Goal: Task Accomplishment & Management: Manage account settings

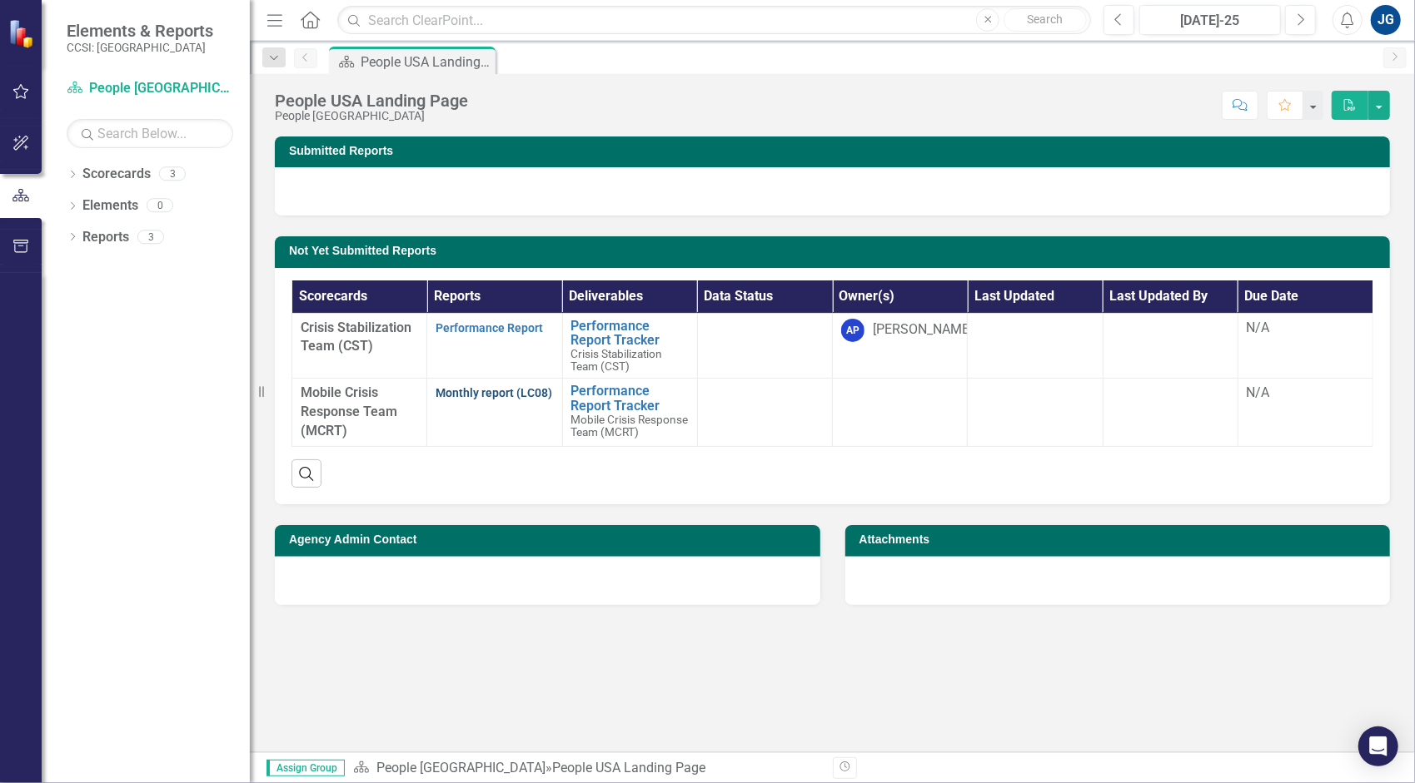
click at [484, 395] on link "Monthly report (LC08)" at bounding box center [493, 392] width 117 height 13
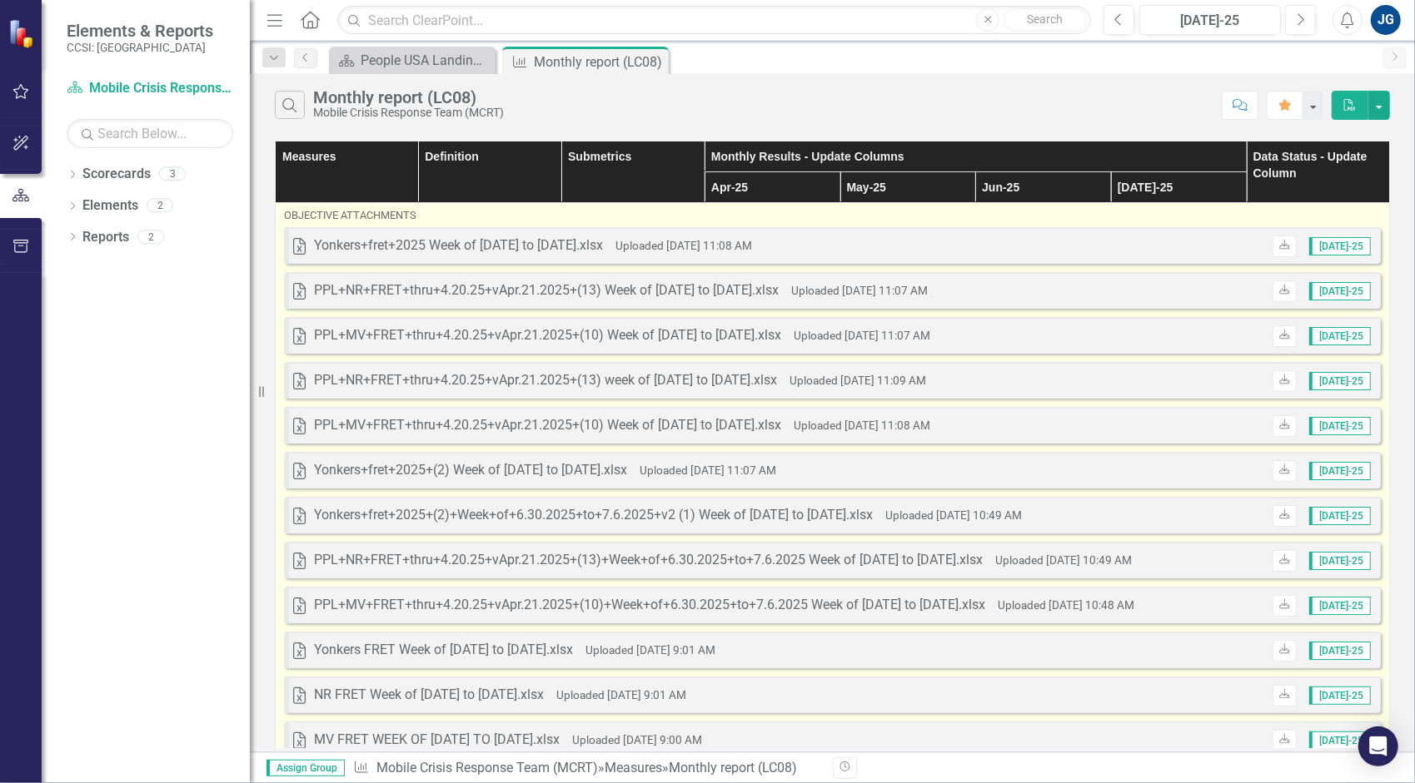
scroll to position [269, 0]
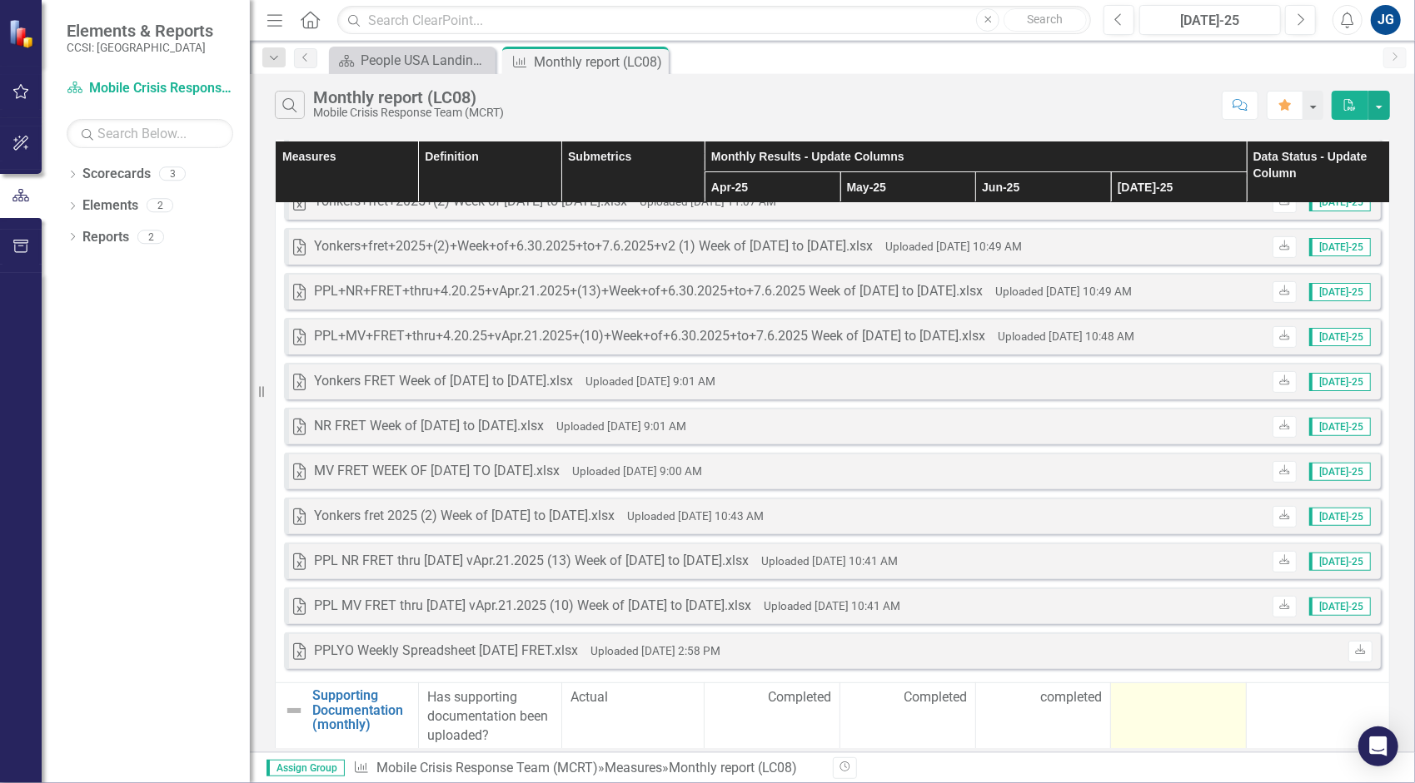
click at [1159, 701] on div at bounding box center [1178, 699] width 118 height 20
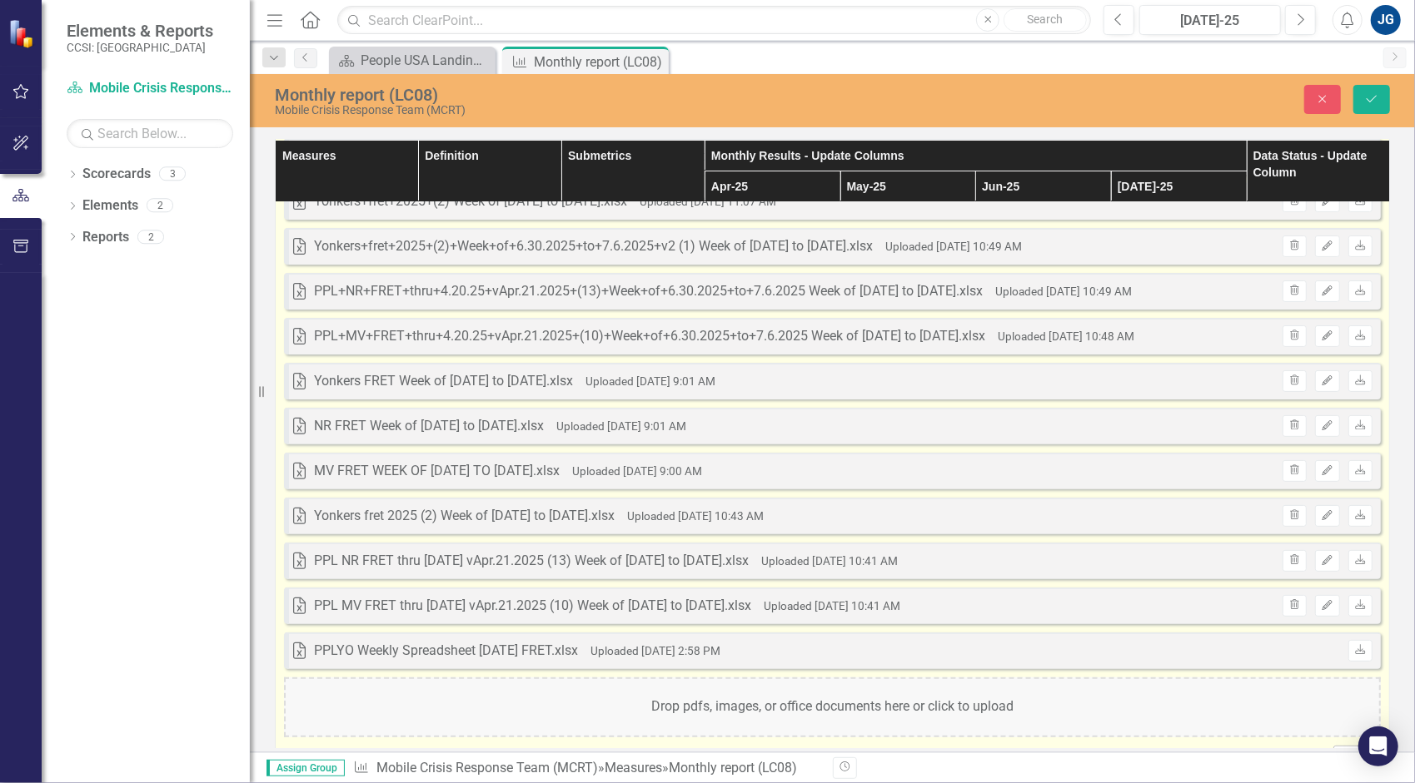
click at [674, 714] on div "Drop pdfs, images, or office documents here or click to upload" at bounding box center [832, 708] width 1096 height 60
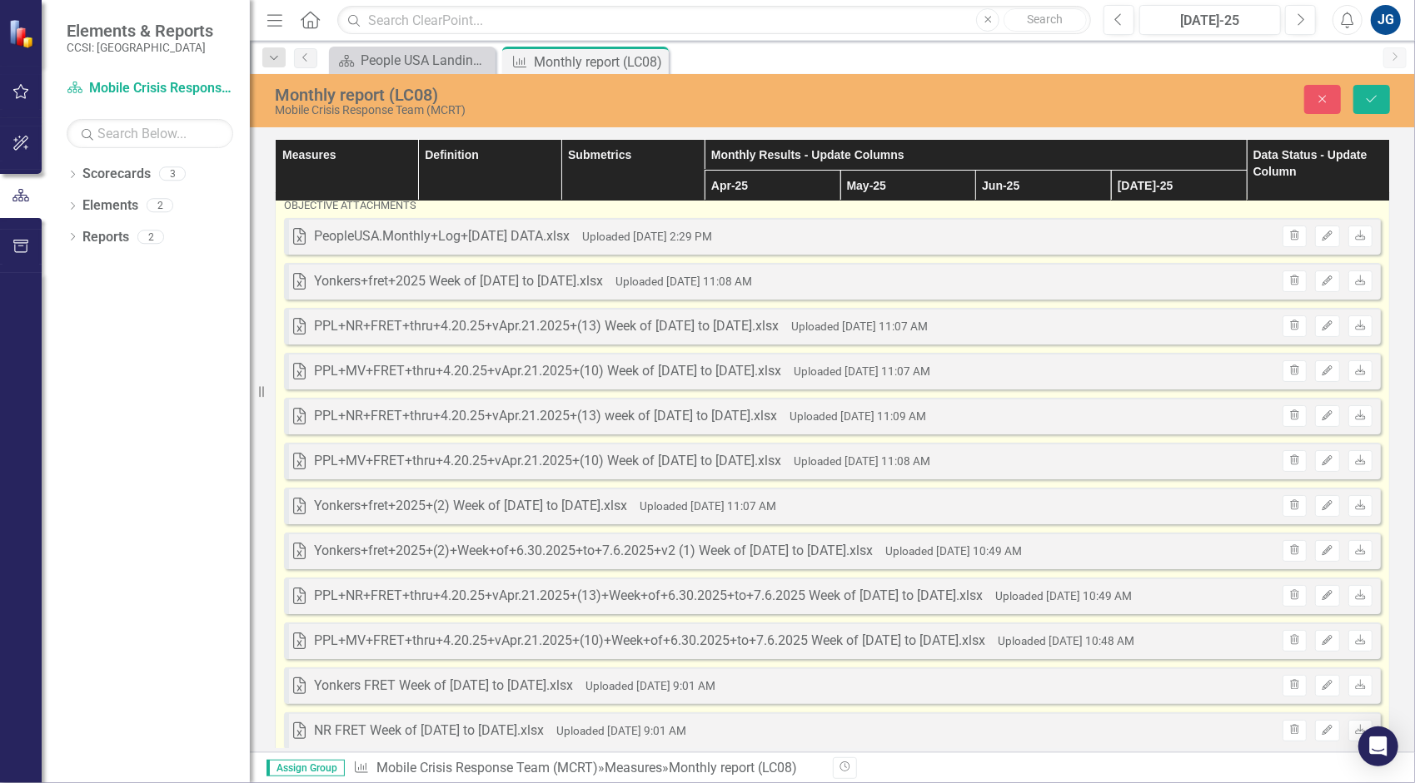
scroll to position [0, 0]
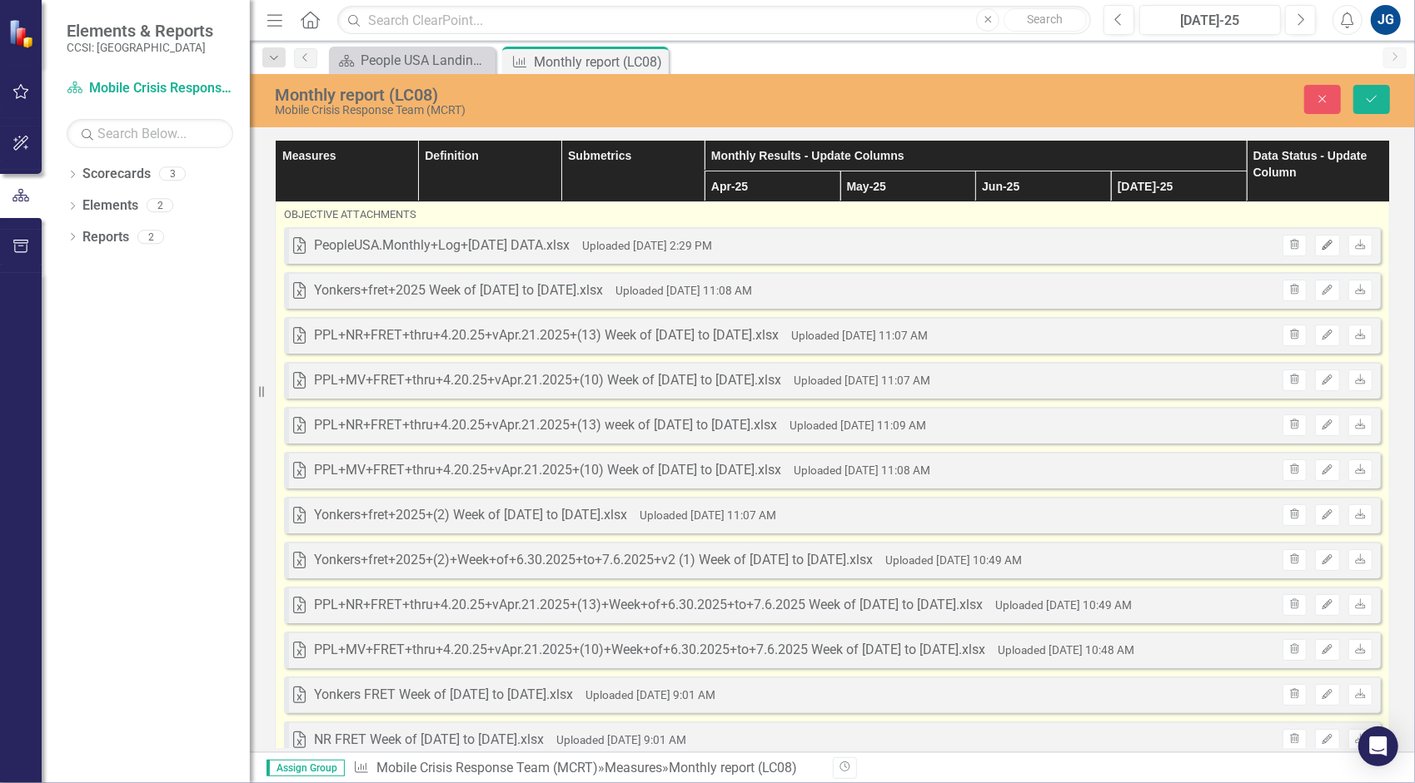
click at [1320, 241] on icon "Edit" at bounding box center [1326, 246] width 12 height 10
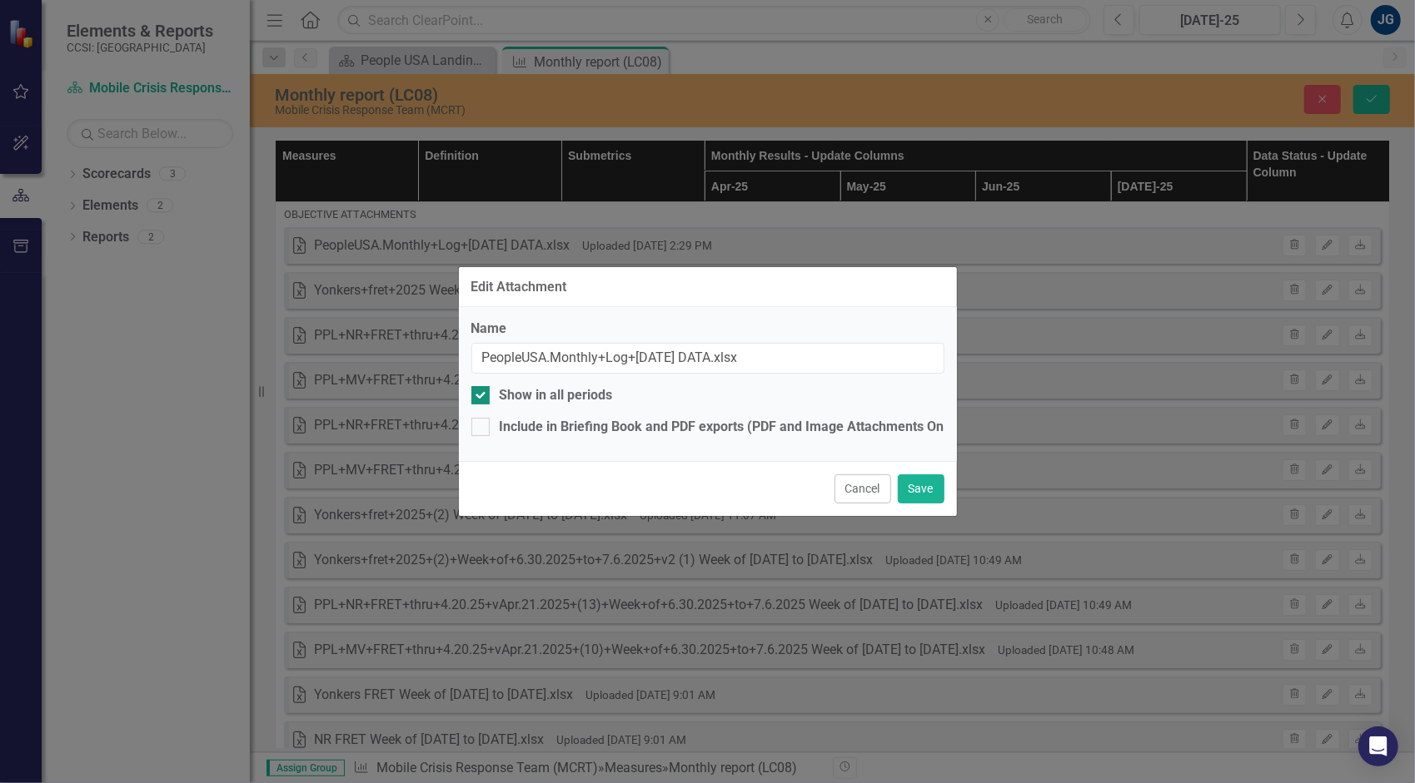
click at [599, 393] on div "Show in all periods" at bounding box center [556, 395] width 113 height 19
click at [482, 393] on input "Show in all periods" at bounding box center [476, 391] width 11 height 11
checkbox input "false"
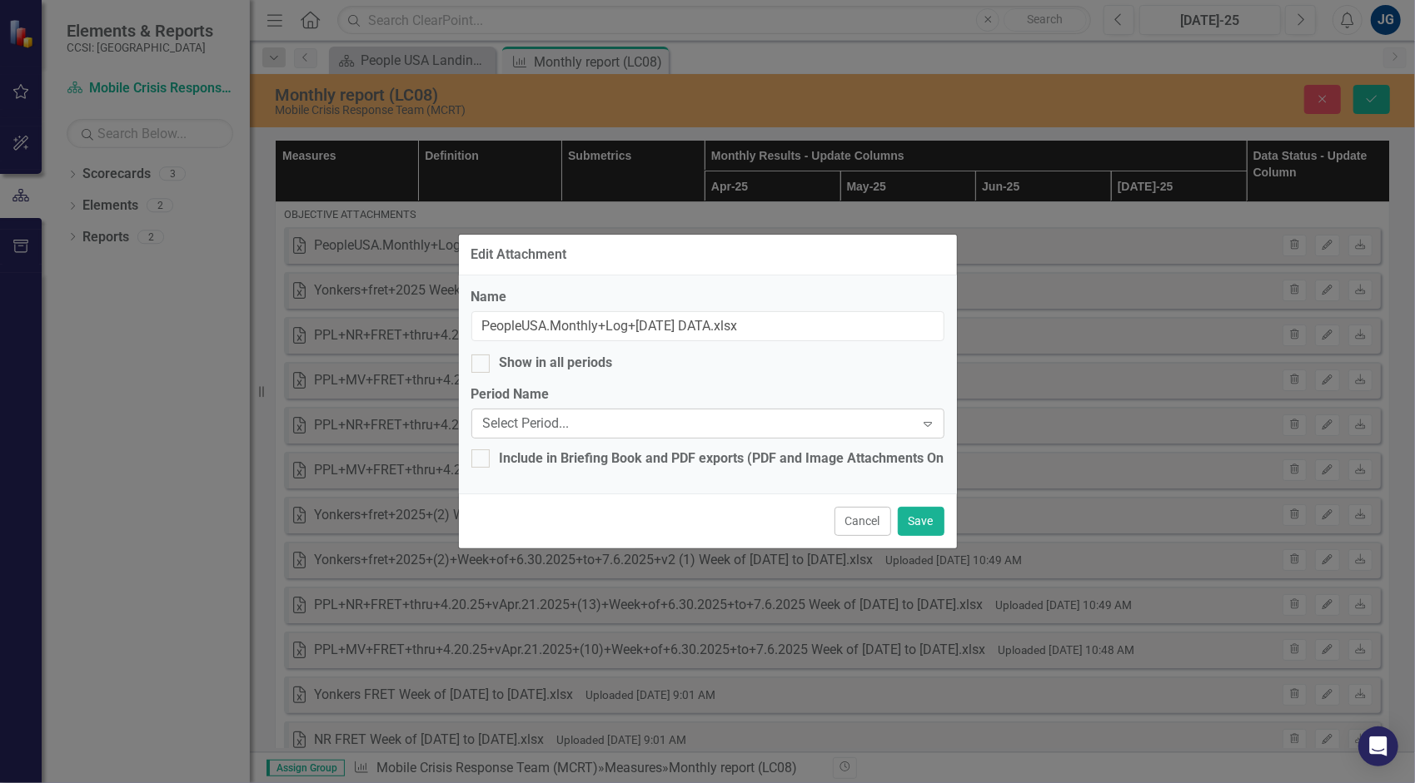
click at [586, 430] on div "Select Period..." at bounding box center [699, 424] width 432 height 19
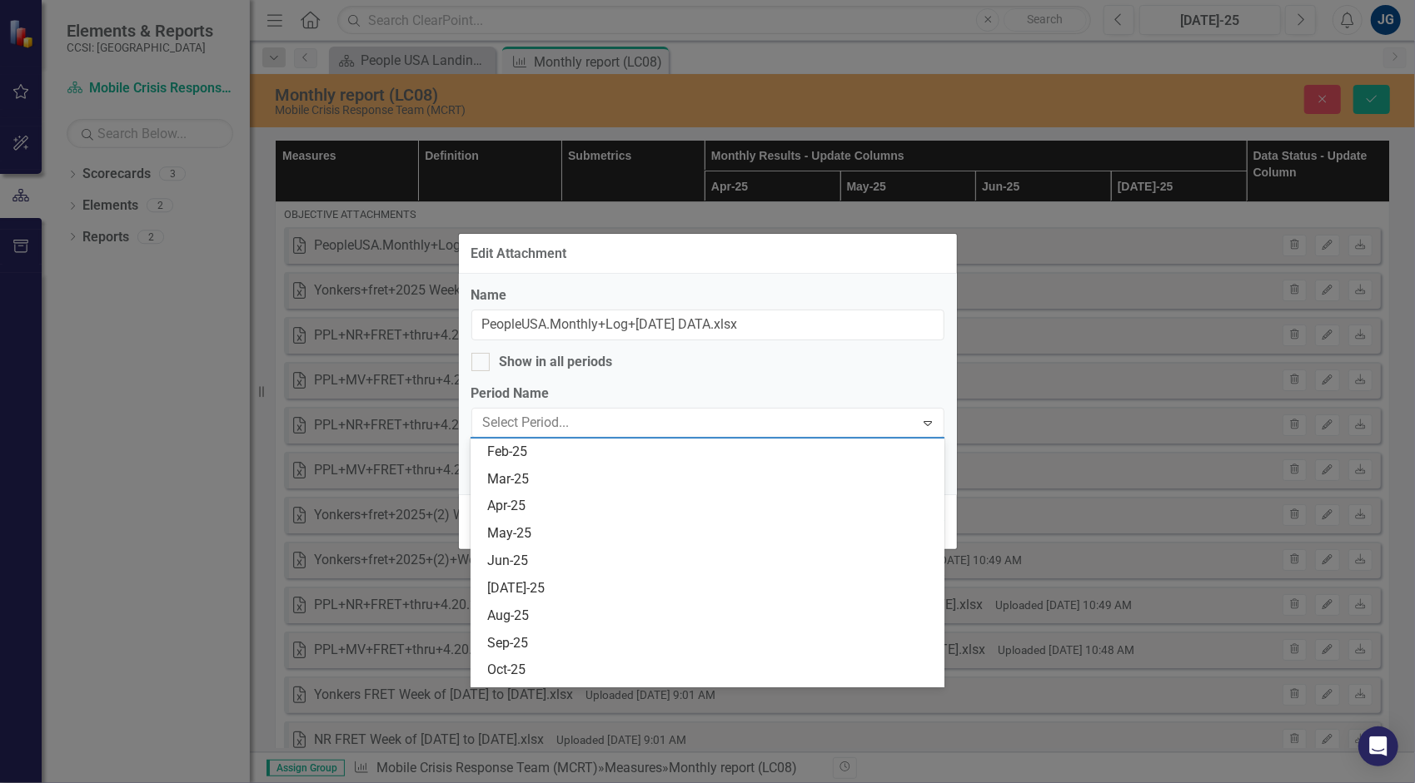
scroll to position [2831, 0]
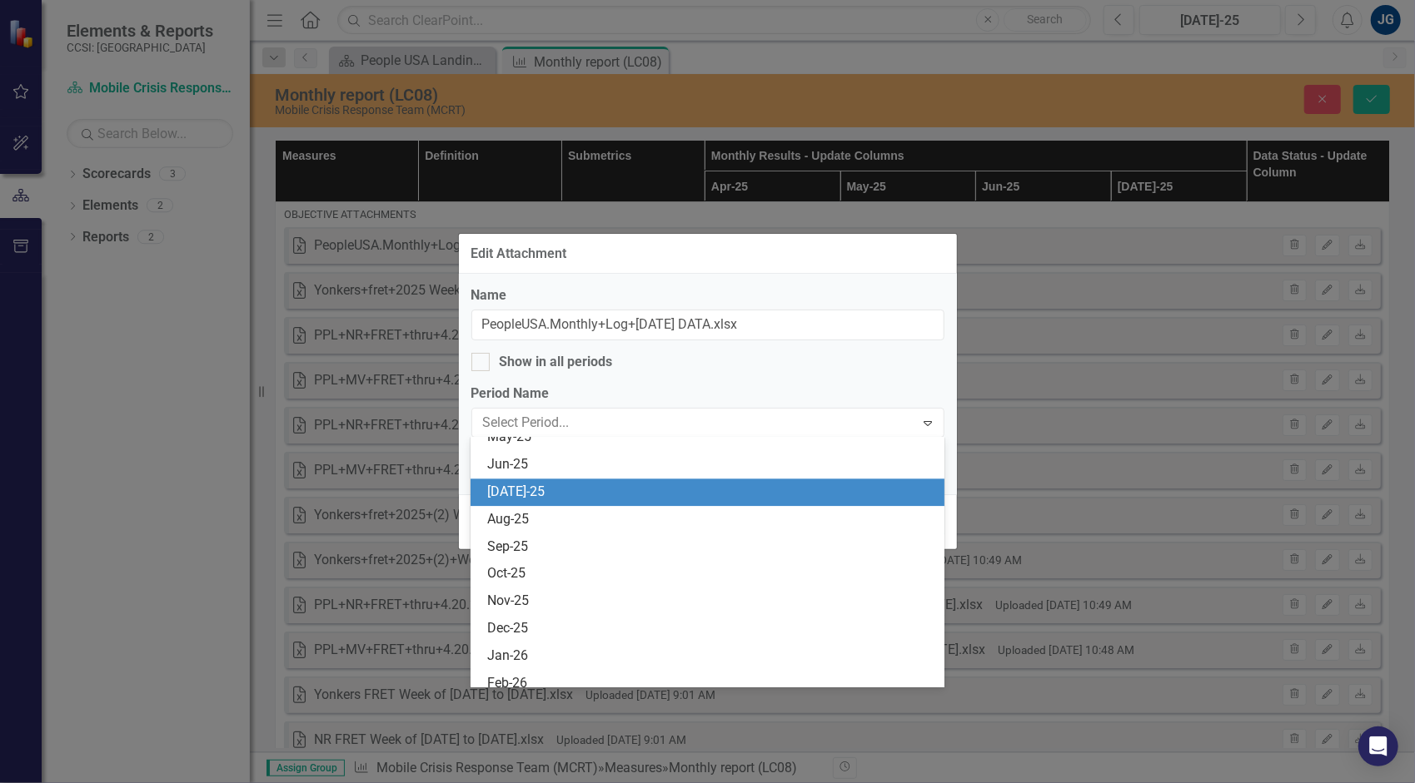
click at [619, 485] on div "[DATE]-25" at bounding box center [710, 492] width 447 height 19
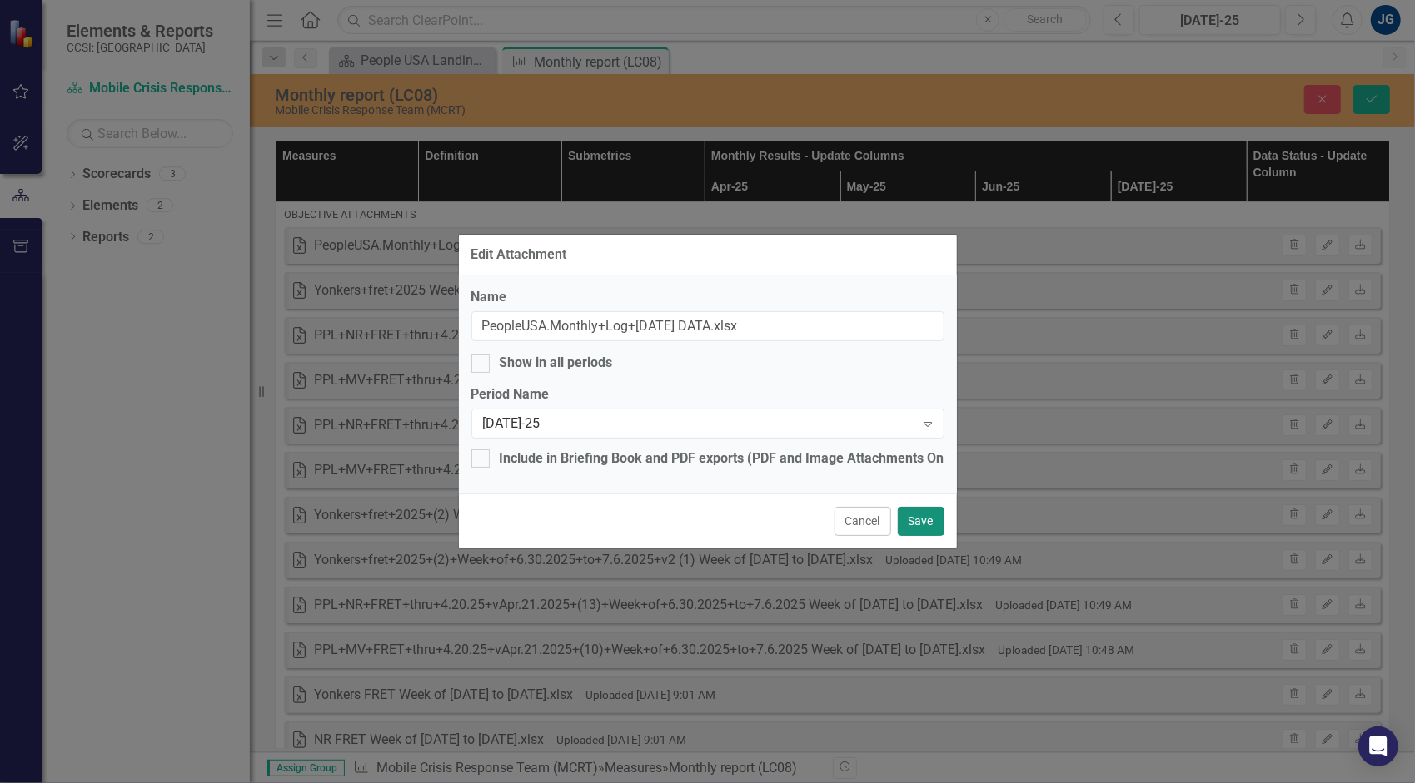
click at [919, 521] on button "Save" at bounding box center [921, 521] width 47 height 29
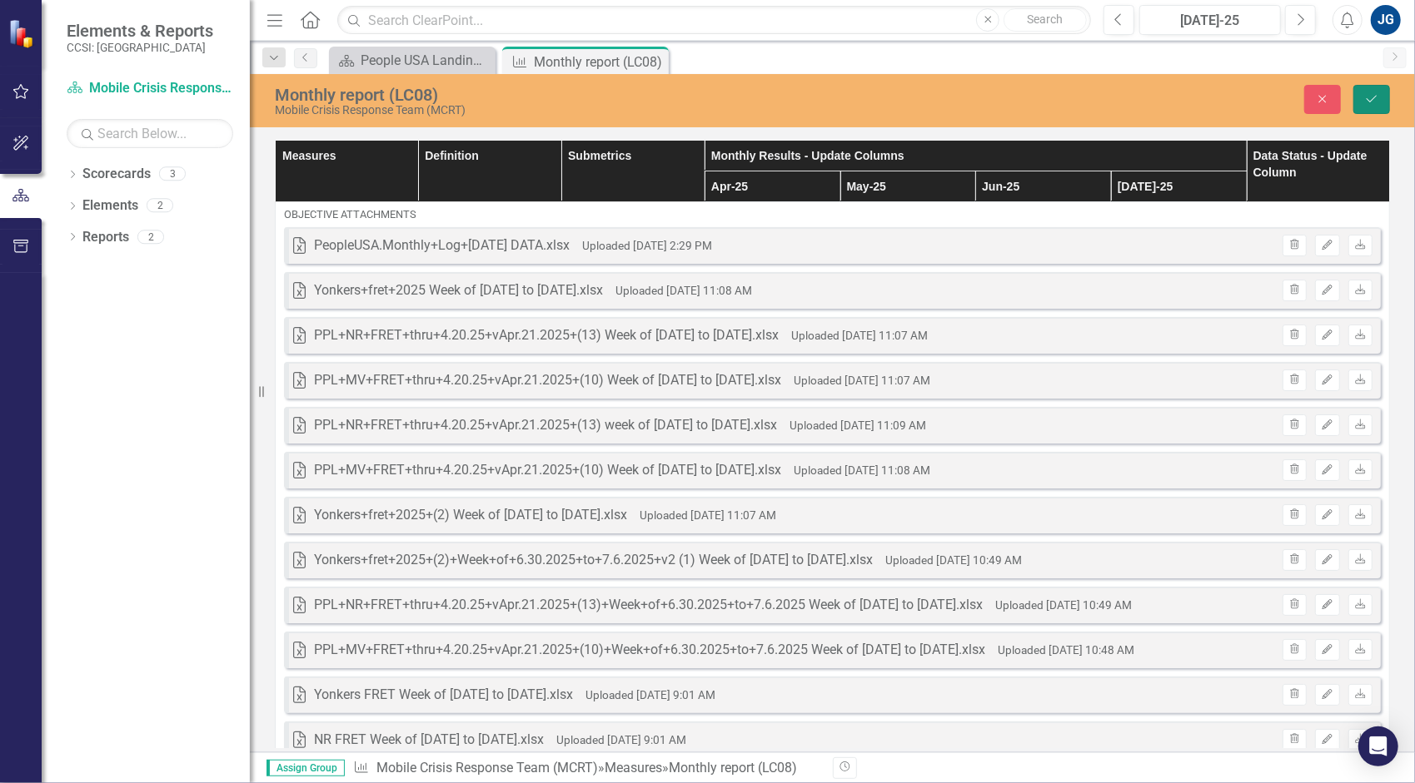
click at [1385, 100] on button "Save" at bounding box center [1371, 99] width 37 height 29
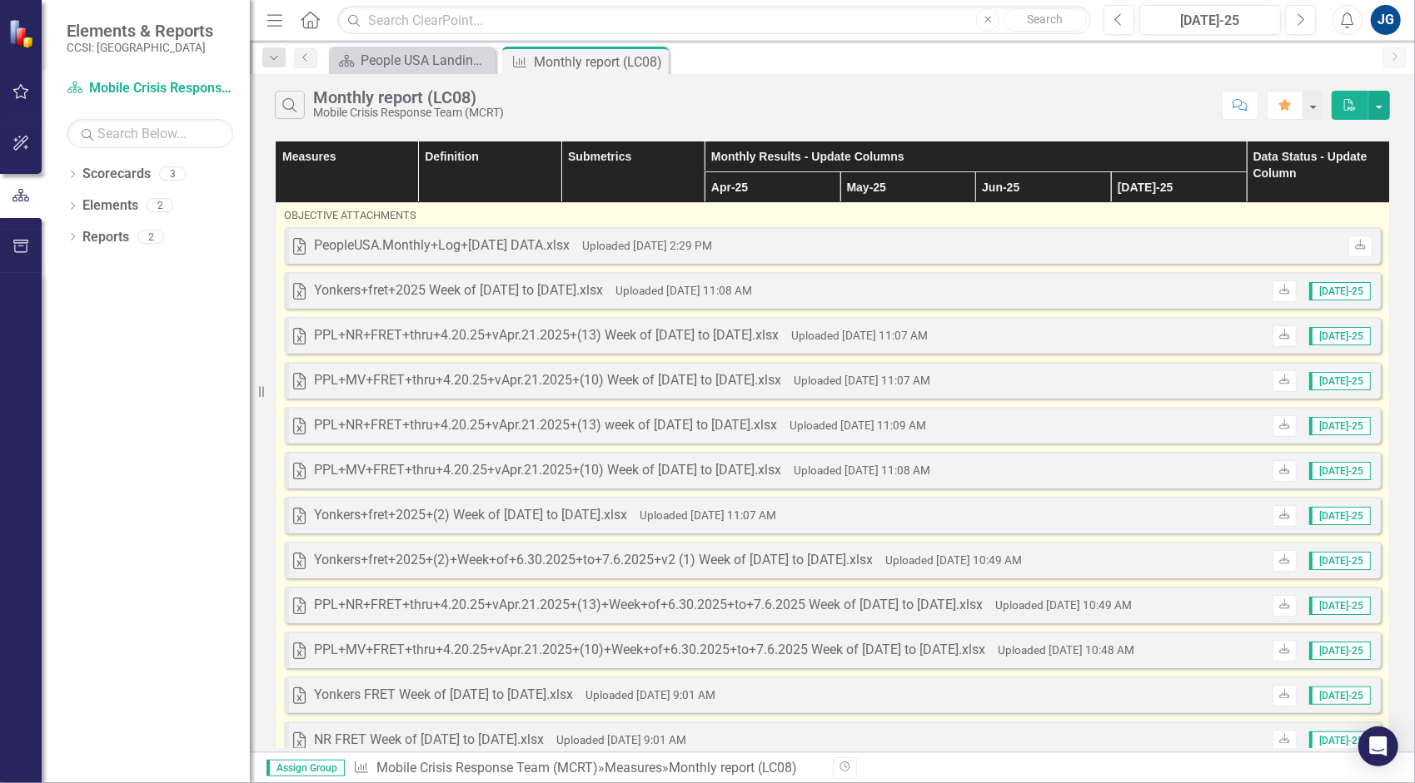
scroll to position [314, 0]
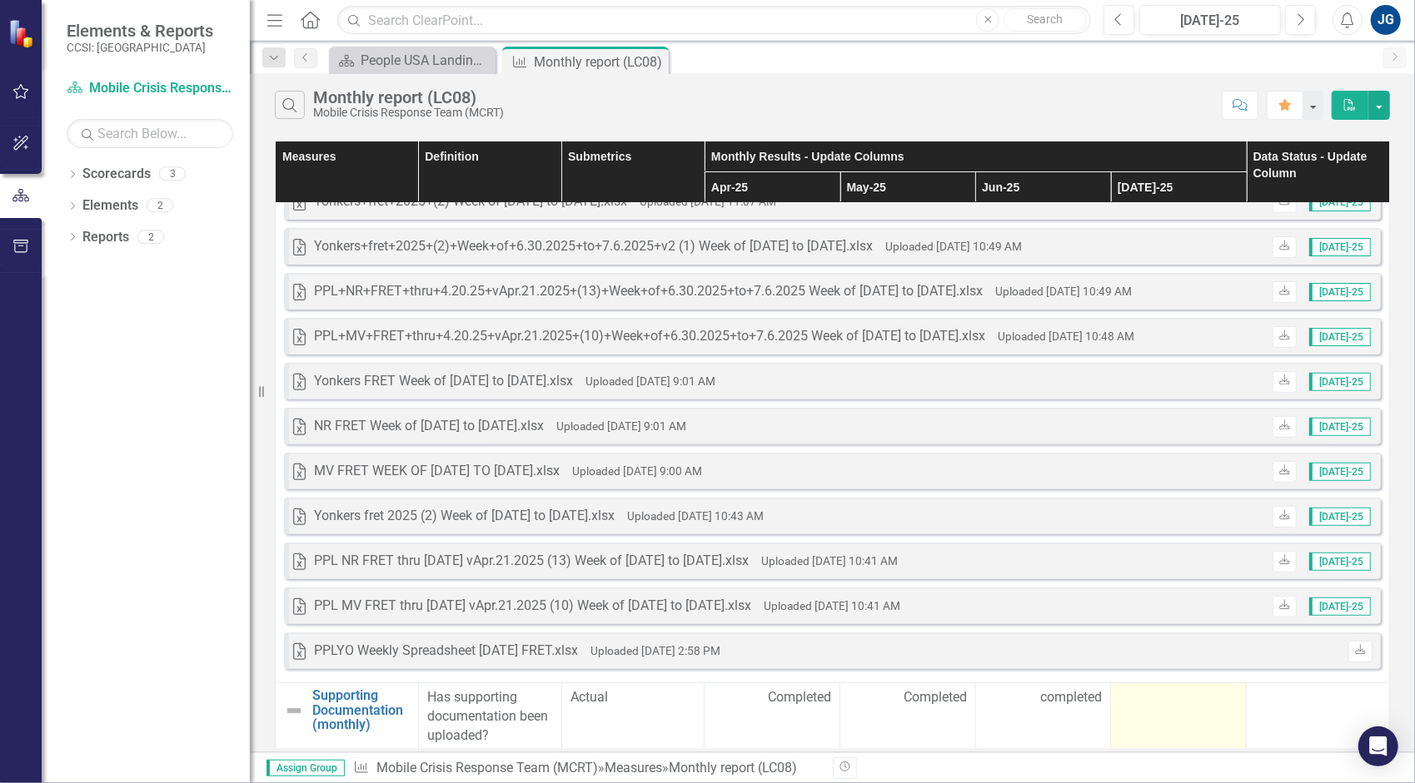
click at [1127, 689] on div at bounding box center [1178, 699] width 118 height 20
click at [1129, 693] on div at bounding box center [1178, 699] width 118 height 20
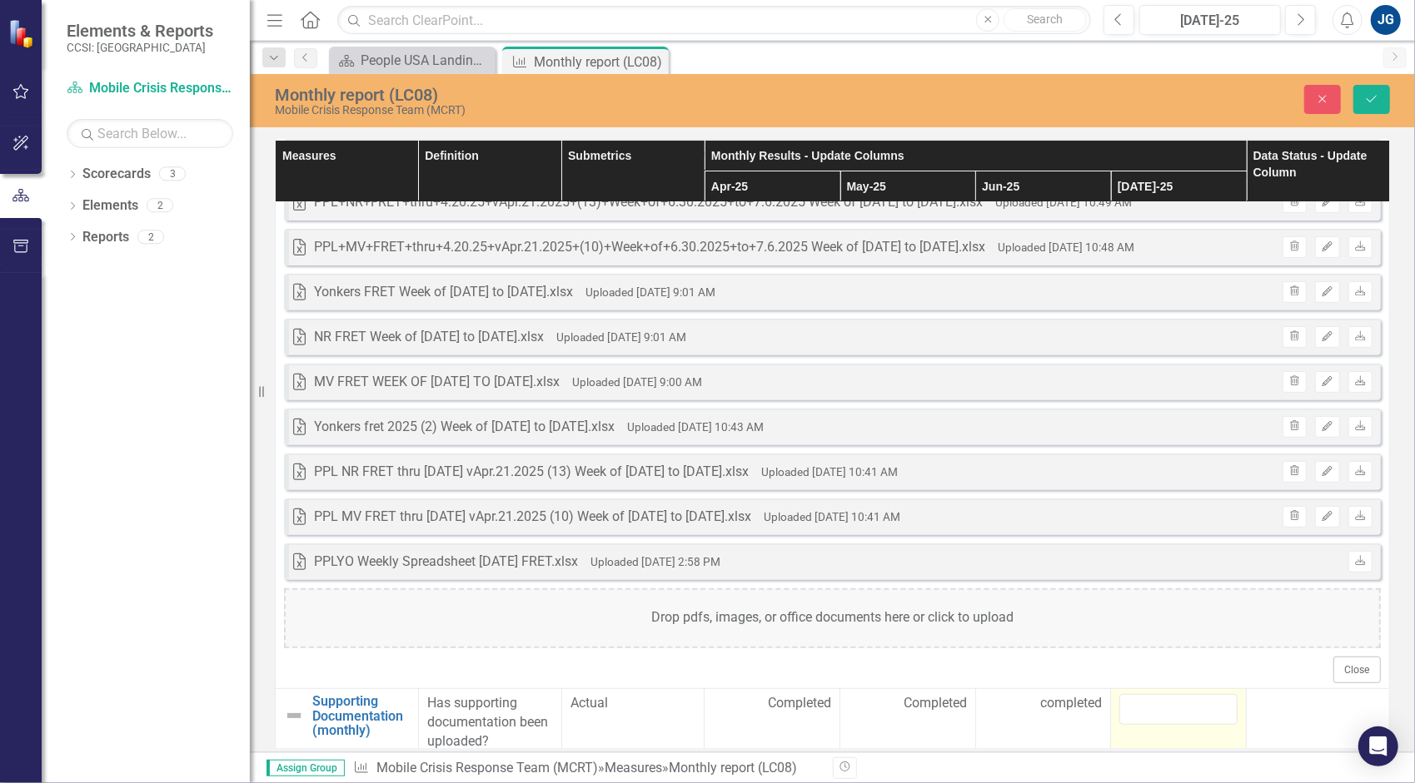
scroll to position [408, 0]
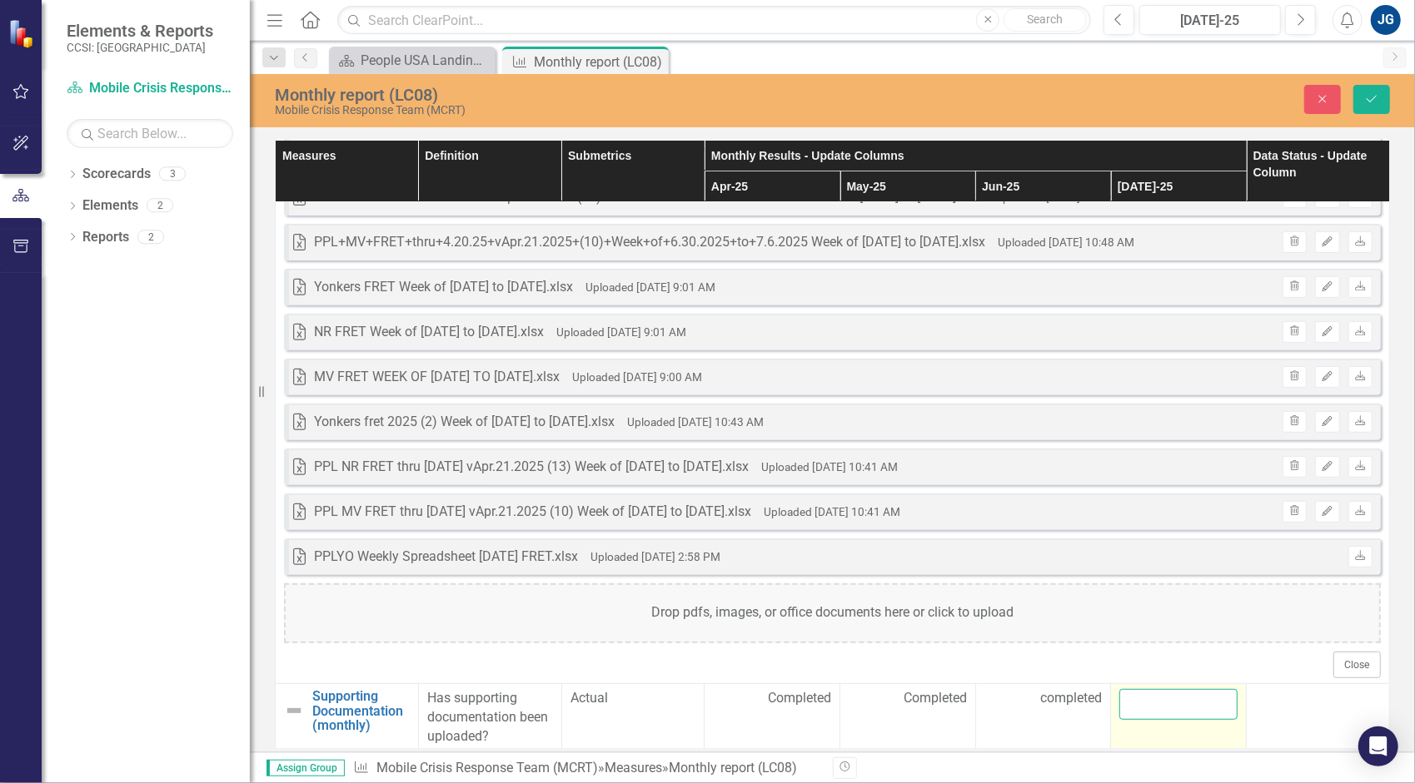
click at [1152, 698] on input "text" at bounding box center [1178, 704] width 118 height 31
type input "completed"
click at [1382, 107] on button "Save" at bounding box center [1371, 99] width 37 height 29
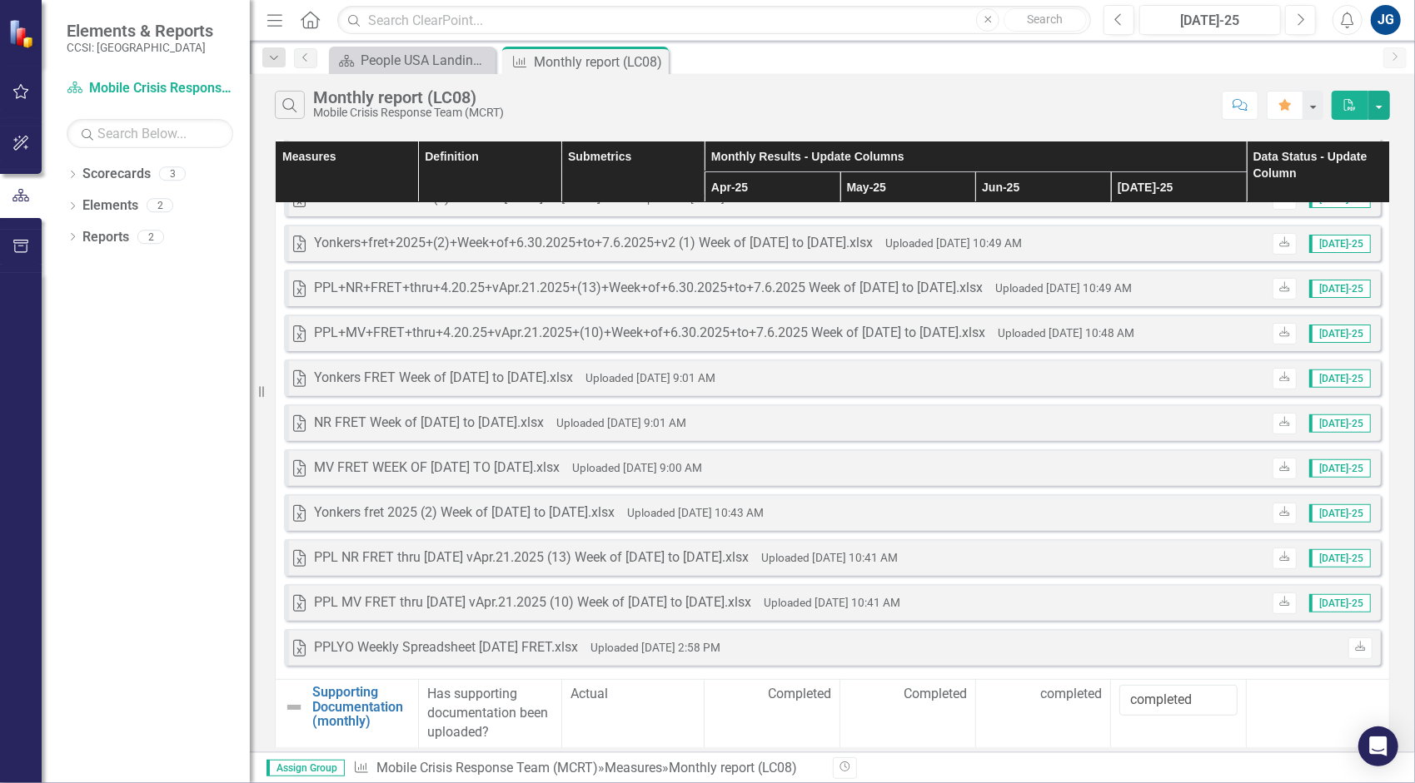
scroll to position [0, 0]
